Goal: Find specific page/section: Find specific page/section

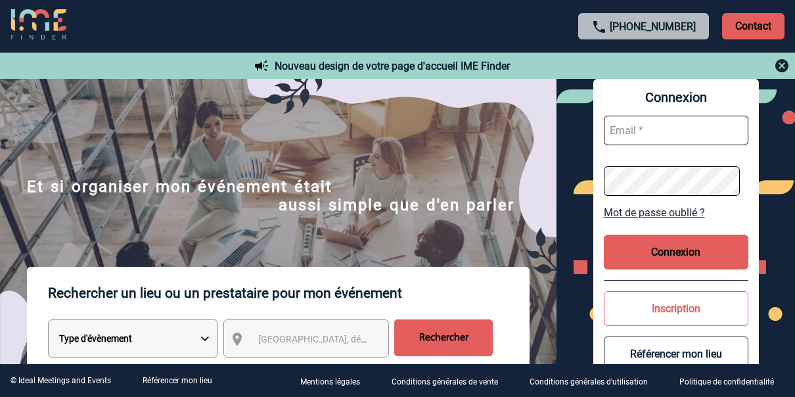
type input "angelique.birot@rte-france.com"
click at [651, 238] on button "Connexion" at bounding box center [676, 252] width 145 height 35
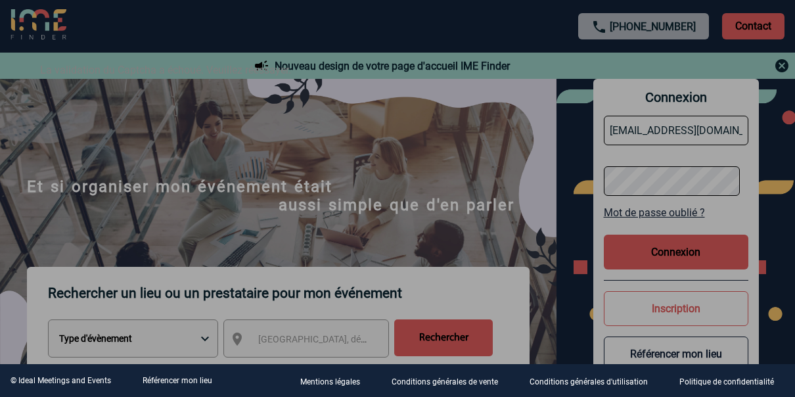
drag, startPoint x: 537, startPoint y: 193, endPoint x: 560, endPoint y: 208, distance: 27.9
click at [538, 193] on div at bounding box center [397, 198] width 795 height 397
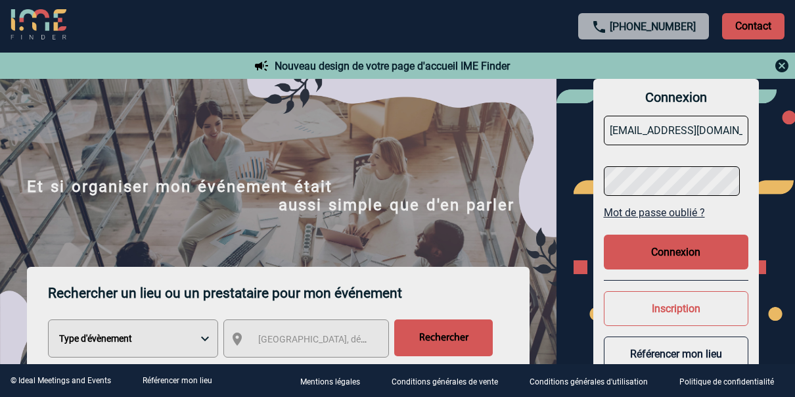
click at [696, 254] on body "+33 1 45 72 07 14 Contact Contact Nouveau design de votre page d'accueil IME Fi…" at bounding box center [397, 198] width 795 height 397
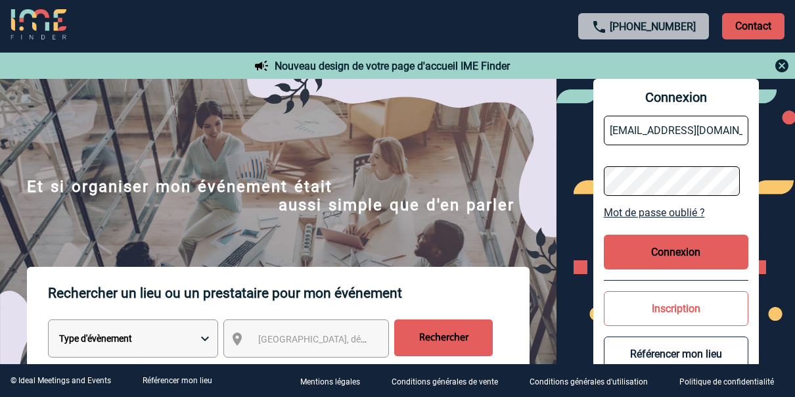
click at [672, 248] on button "Connexion" at bounding box center [676, 252] width 145 height 35
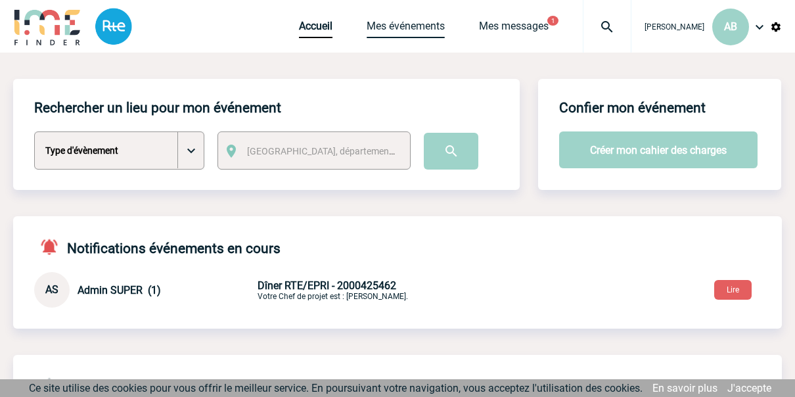
click at [411, 32] on link "Mes événements" at bounding box center [406, 29] width 78 height 18
